Goal: Navigation & Orientation: Find specific page/section

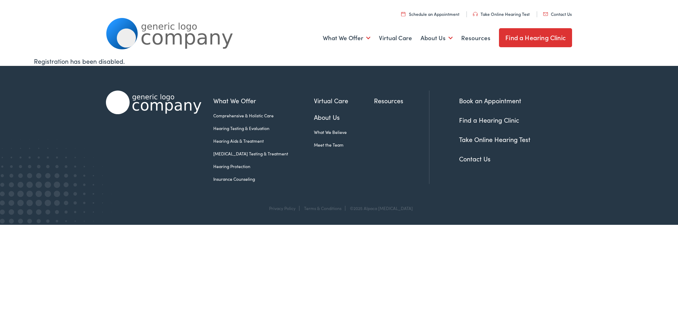
click at [537, 40] on link "Find a Hearing Clinic" at bounding box center [535, 37] width 73 height 19
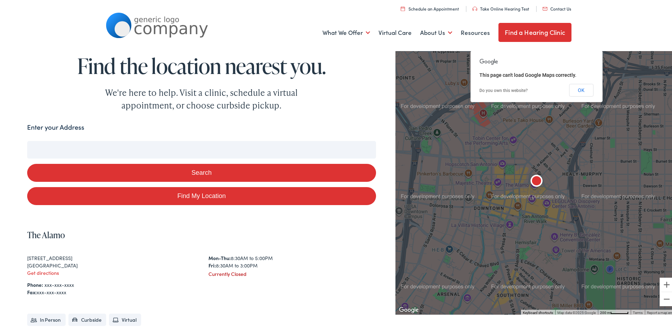
click at [210, 195] on link "Find My Location" at bounding box center [201, 195] width 349 height 18
type input "Cortland, New York"
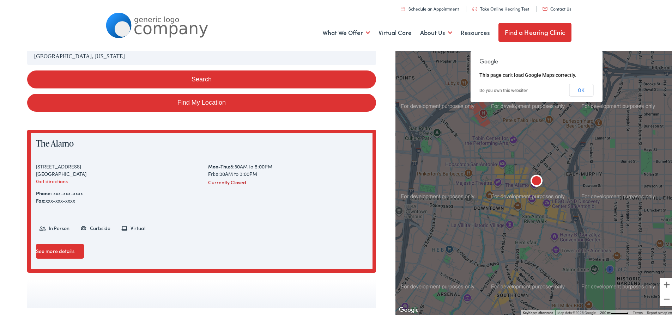
scroll to position [106, 0]
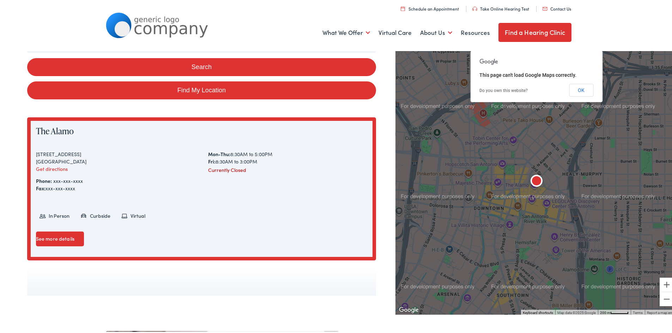
click at [173, 59] on button "Search" at bounding box center [201, 66] width 349 height 18
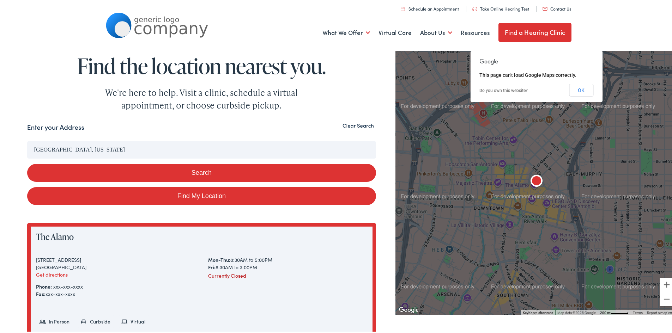
click at [195, 150] on input "Cortland, New York" at bounding box center [201, 149] width 349 height 18
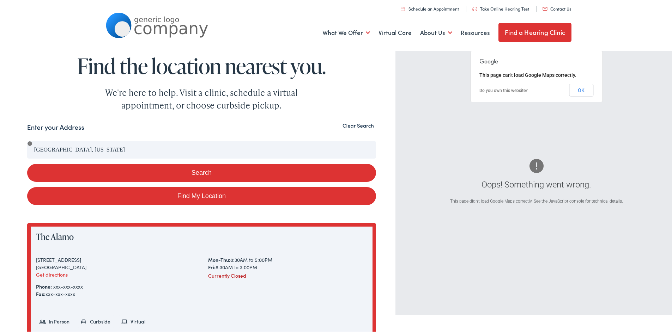
click at [26, 148] on div "Search Enter your Address Cortland, New York Search Find My Location Clear Sear…" at bounding box center [339, 261] width 678 height 280
click at [360, 125] on button "Clear Search" at bounding box center [359, 124] width 36 height 7
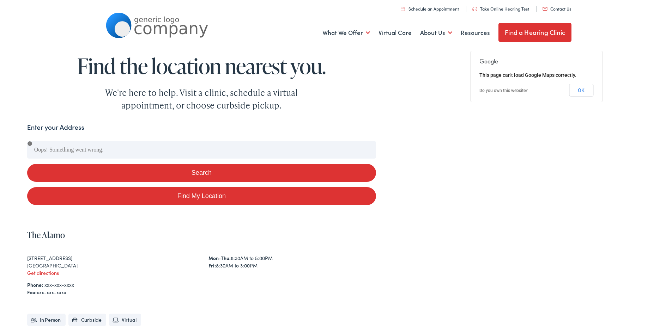
click at [460, 161] on div at bounding box center [537, 181] width 282 height 266
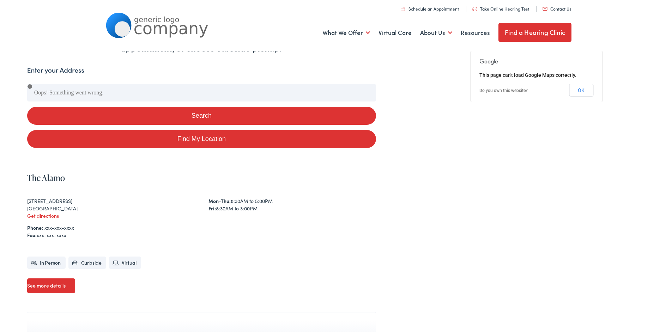
scroll to position [247, 0]
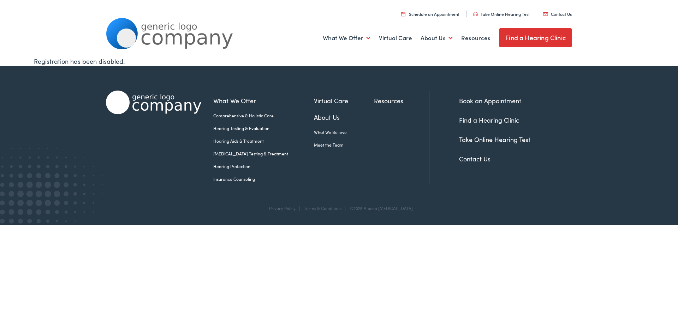
click at [531, 38] on link "Find a Hearing Clinic" at bounding box center [535, 37] width 73 height 19
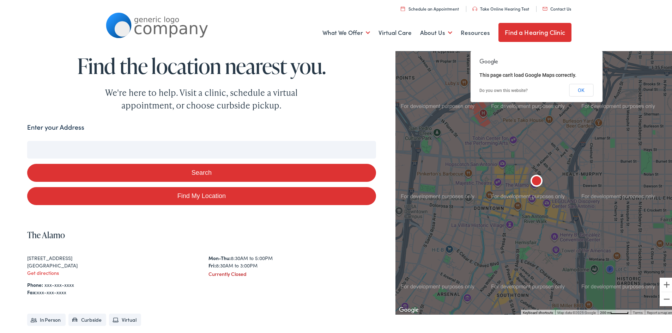
click at [90, 152] on input "Enter your Address" at bounding box center [201, 149] width 349 height 18
type input "4"
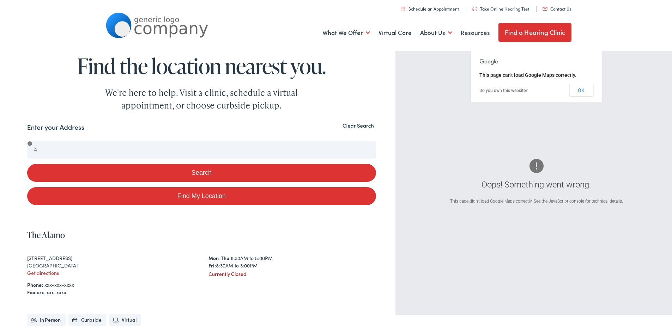
click at [179, 227] on div "The Alamo 300 Alamo Plaza San Antonio, TX 78205 Get directions Mon-Thu: 8:30AM …" at bounding box center [201, 296] width 349 height 148
click at [228, 174] on button "Search" at bounding box center [201, 172] width 349 height 18
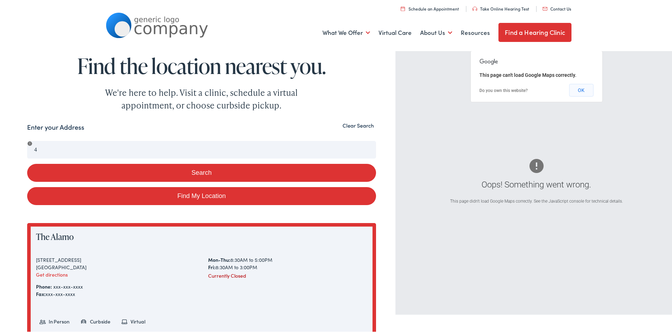
click at [574, 88] on button "OK" at bounding box center [581, 89] width 24 height 13
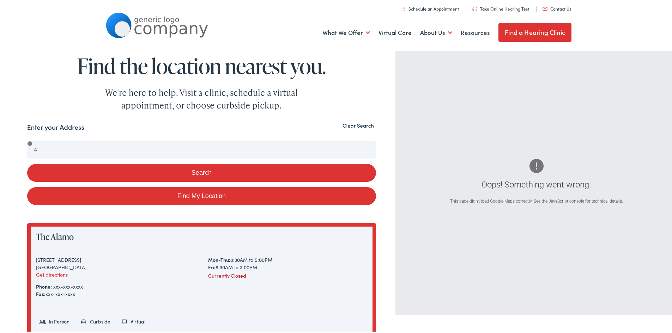
click at [356, 125] on button "Clear Search" at bounding box center [359, 124] width 36 height 7
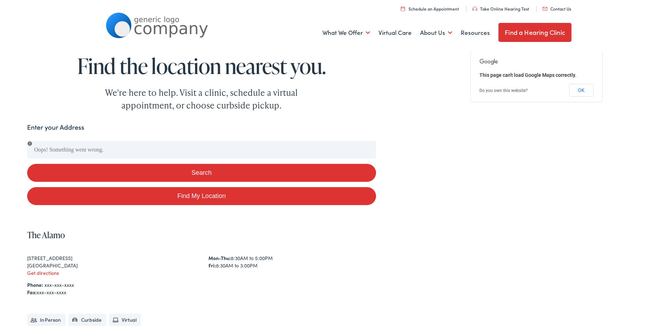
drag, startPoint x: 356, startPoint y: 125, endPoint x: 351, endPoint y: 125, distance: 5.0
click at [356, 125] on div "Enter your Address" at bounding box center [201, 128] width 349 height 14
